Goal: Task Accomplishment & Management: Use online tool/utility

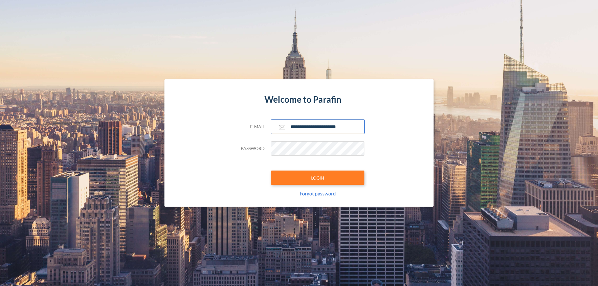
type input "**********"
click at [317, 178] on button "LOGIN" at bounding box center [317, 178] width 93 height 14
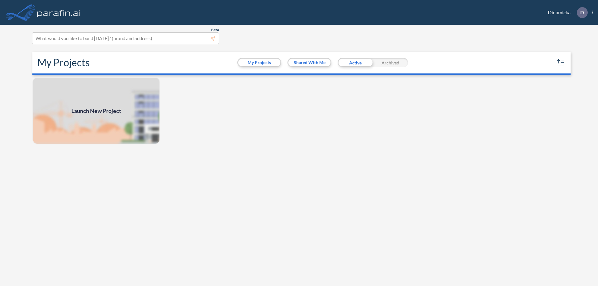
scroll to position [2, 0]
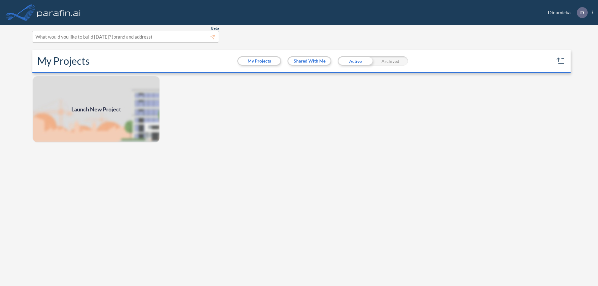
click at [96, 109] on span "Launch New Project" at bounding box center [96, 109] width 50 height 8
